Goal: Task Accomplishment & Management: Complete application form

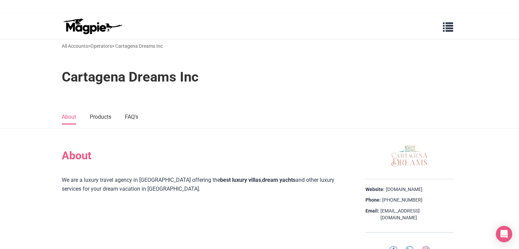
click at [53, 67] on div "Cartagena Dreams Inc" at bounding box center [259, 75] width 519 height 33
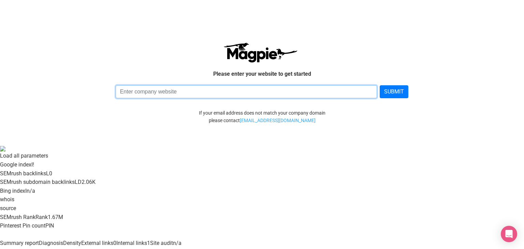
click at [159, 94] on input at bounding box center [247, 91] width 262 height 13
paste input "https://presidentialtranspo.com/"
type input "https://presidentialtranspo.com/"
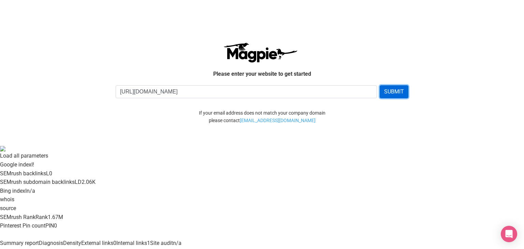
click at [394, 91] on button "SUBMIT" at bounding box center [394, 91] width 29 height 13
